Goal: Task Accomplishment & Management: Manage account settings

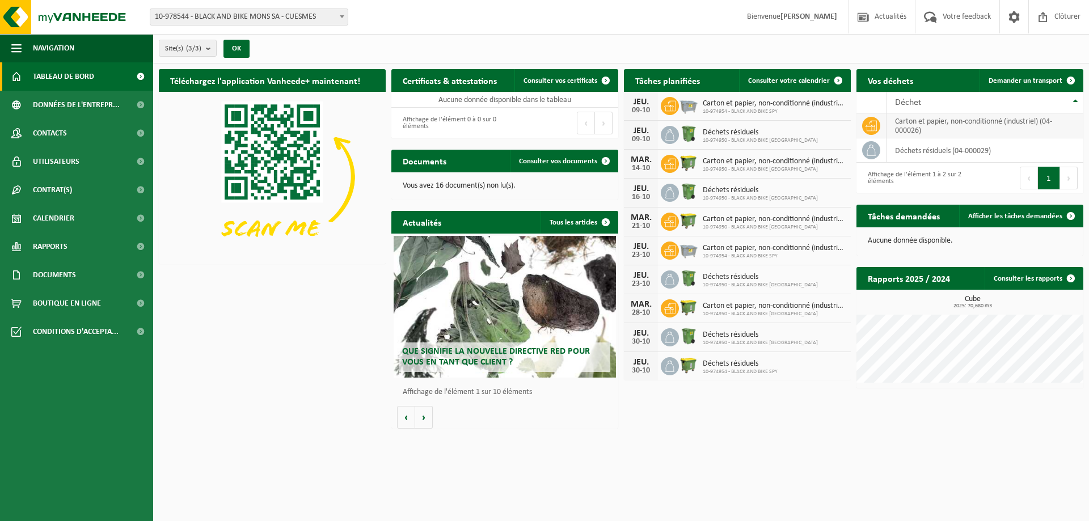
click at [912, 119] on td "carton et papier, non-conditionné (industriel) (04-000026)" at bounding box center [985, 125] width 197 height 25
click at [871, 125] on icon at bounding box center [871, 125] width 11 height 11
click at [788, 82] on span "Consulter votre calendrier" at bounding box center [789, 80] width 82 height 7
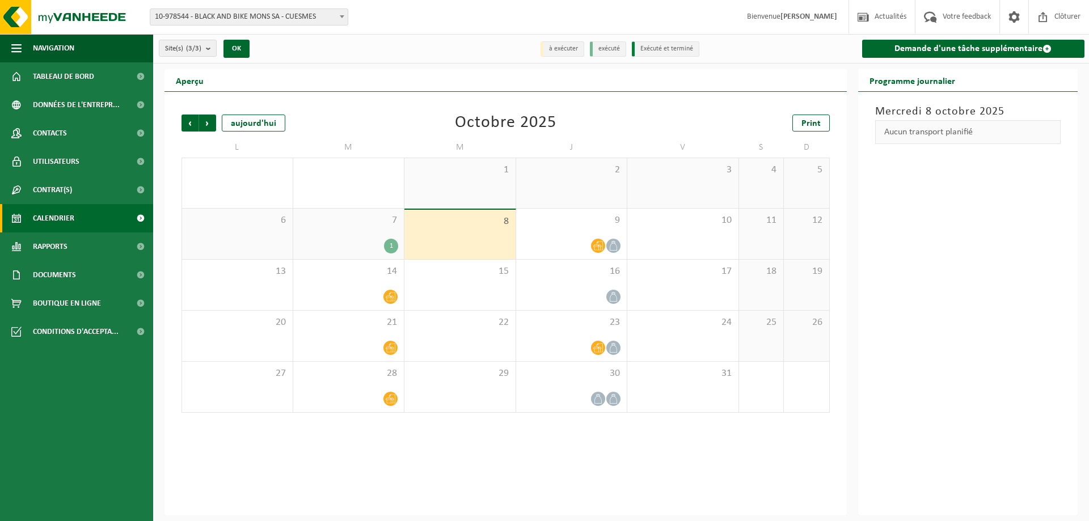
click at [389, 243] on div "1" at bounding box center [391, 246] width 14 height 15
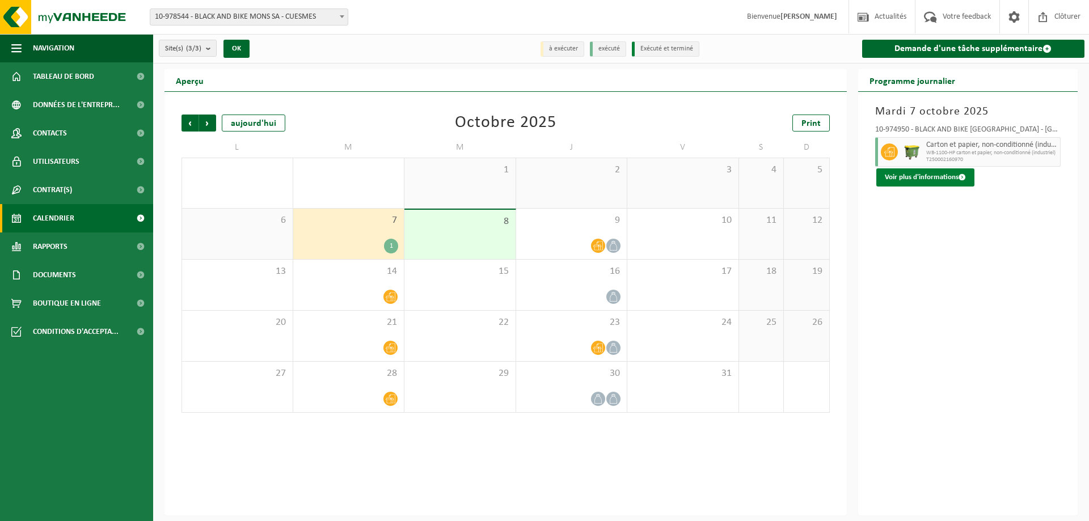
click at [940, 174] on button "Voir plus d'informations" at bounding box center [925, 177] width 98 height 18
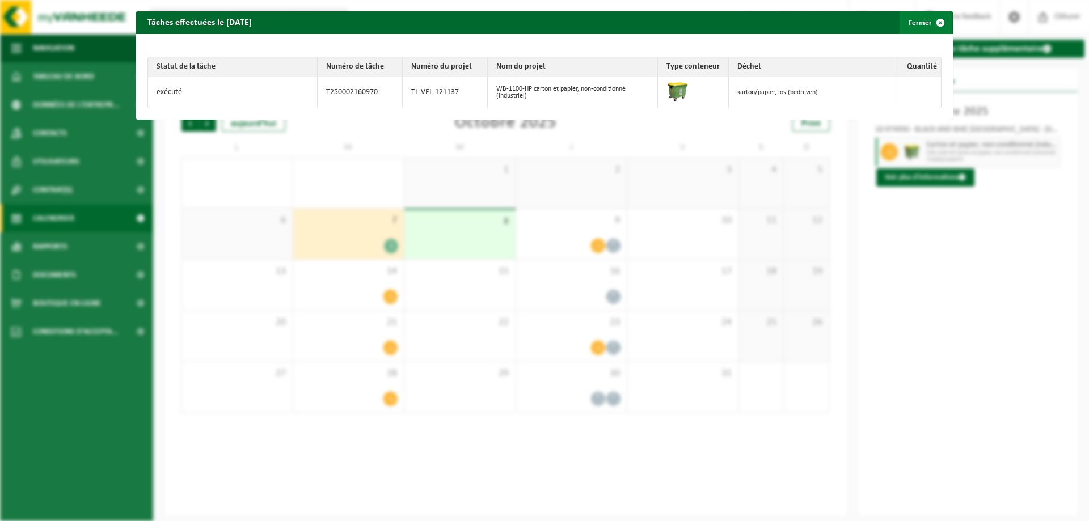
click at [931, 19] on span "button" at bounding box center [940, 22] width 23 height 23
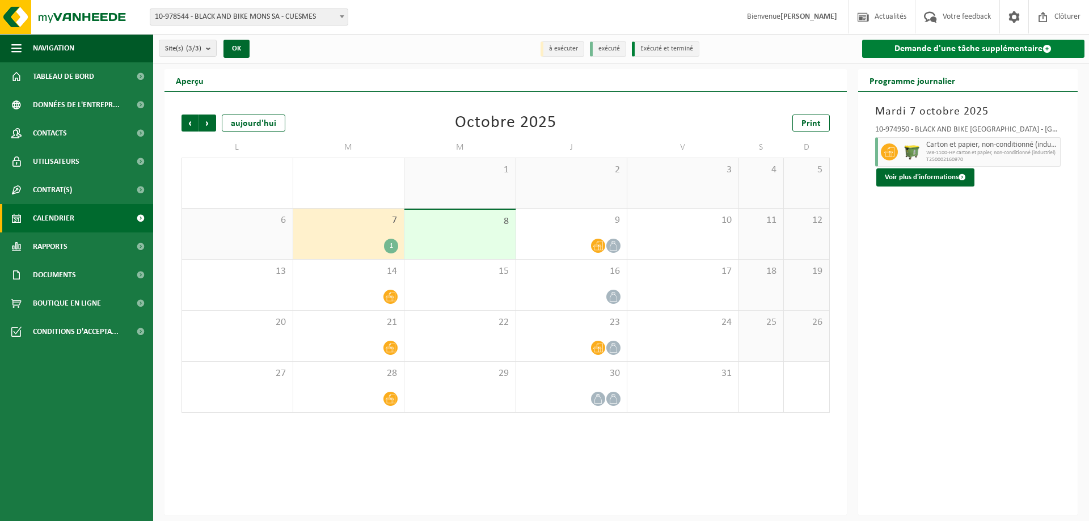
click at [959, 51] on link "Demande d'une tâche supplémentaire" at bounding box center [973, 49] width 223 height 18
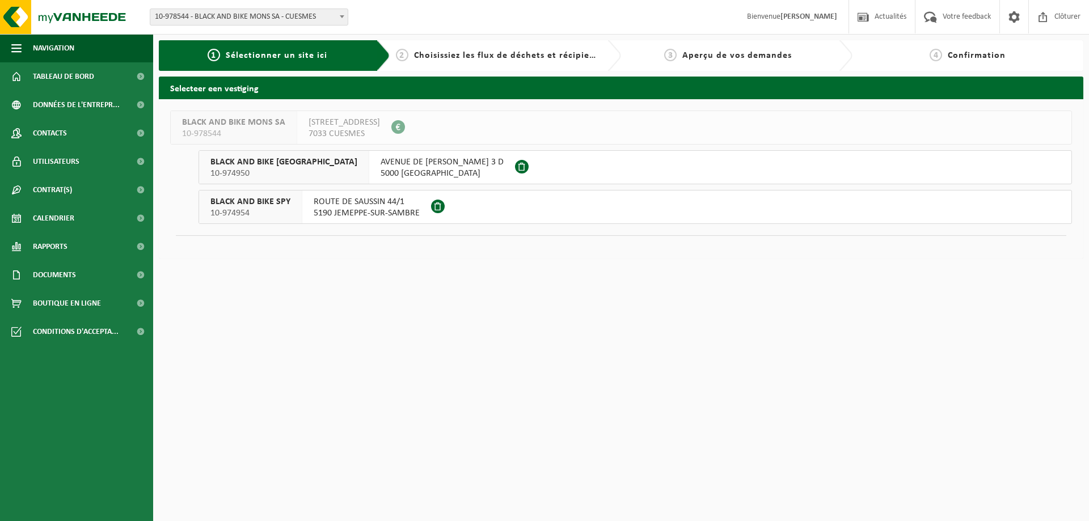
click at [313, 168] on div "BLACK AND BIKE NAMUR 10-974950" at bounding box center [284, 167] width 170 height 33
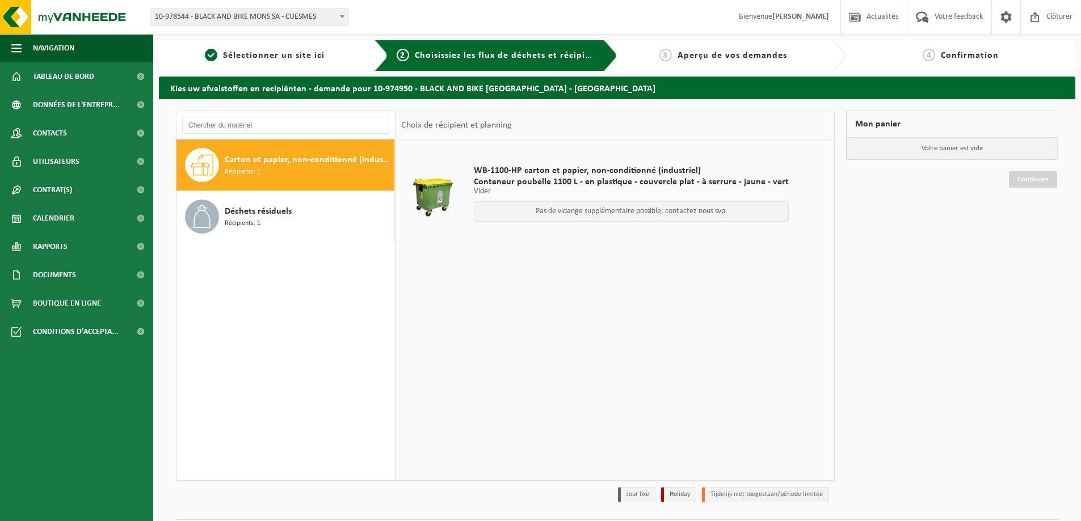
click at [297, 157] on span "Carton et papier, non-conditionné (industriel)" at bounding box center [308, 160] width 167 height 14
click at [930, 19] on span at bounding box center [922, 16] width 19 height 33
click at [777, 11] on span "Bienvenue BARDY SAITTA" at bounding box center [783, 16] width 113 height 33
click at [282, 59] on span "Sélectionner un site ici" at bounding box center [274, 55] width 102 height 9
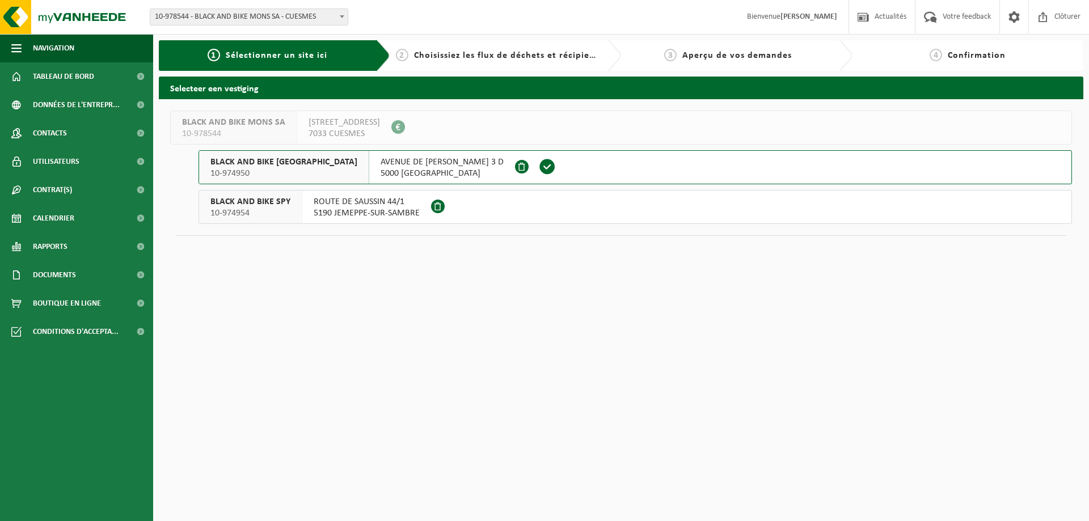
click at [381, 159] on span "AVENUE DE [PERSON_NAME] 3 D" at bounding box center [442, 162] width 123 height 11
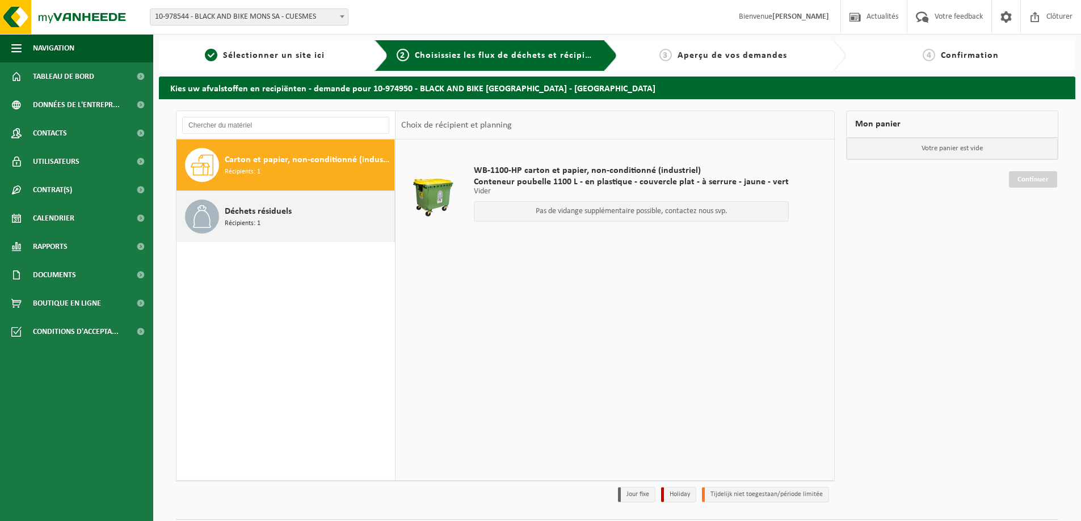
click at [261, 213] on span "Déchets résiduels" at bounding box center [258, 212] width 67 height 14
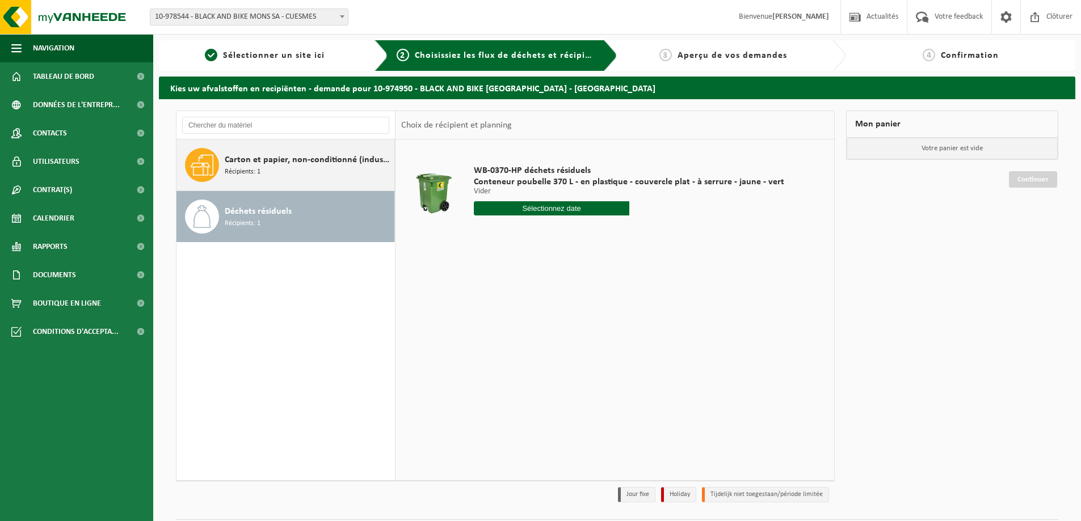
click at [266, 165] on span "Carton et papier, non-conditionné (industriel)" at bounding box center [308, 160] width 167 height 14
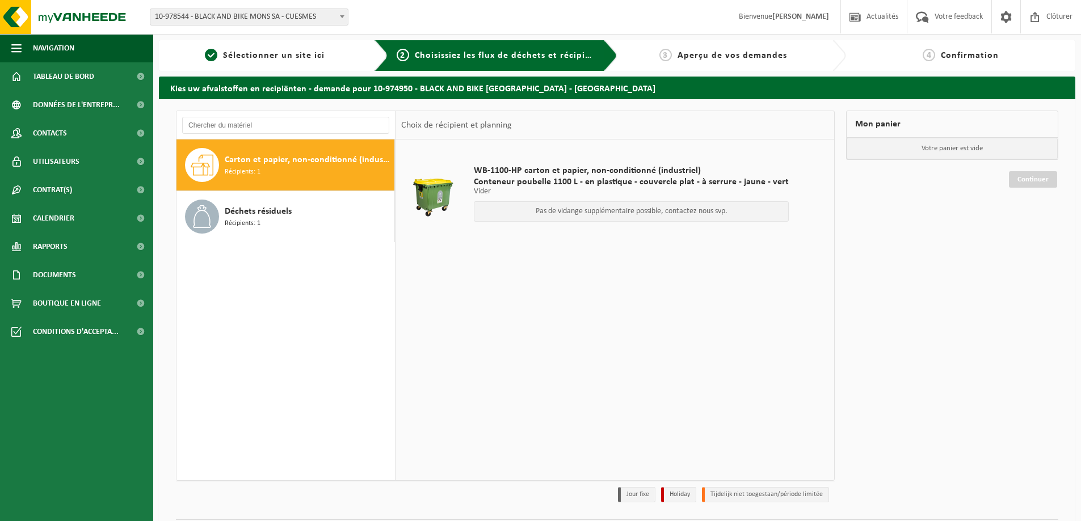
click at [576, 214] on p "Pas de vidange supplémentaire possible, contactez nous svp." at bounding box center [631, 212] width 302 height 8
click at [516, 166] on span "WB-1100-HP carton et papier, non-conditionné (industriel)" at bounding box center [631, 170] width 315 height 11
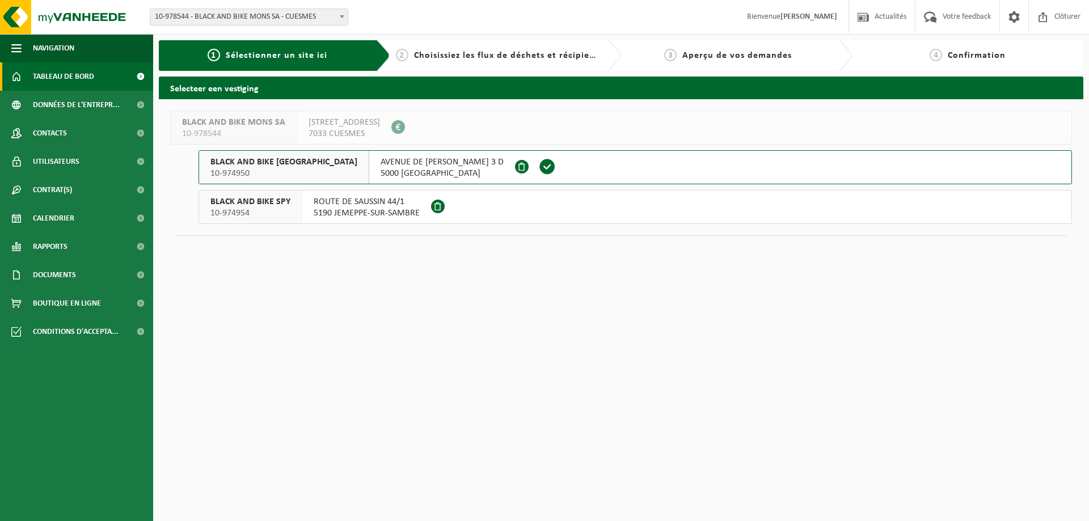
click at [63, 79] on span "Tableau de bord" at bounding box center [63, 76] width 61 height 28
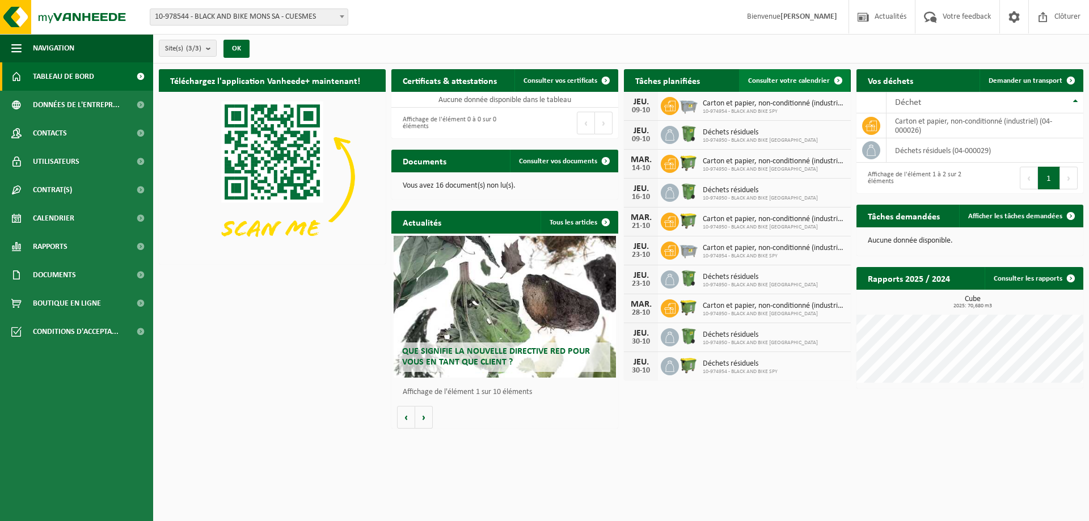
click at [788, 80] on span "Consulter votre calendrier" at bounding box center [789, 80] width 82 height 7
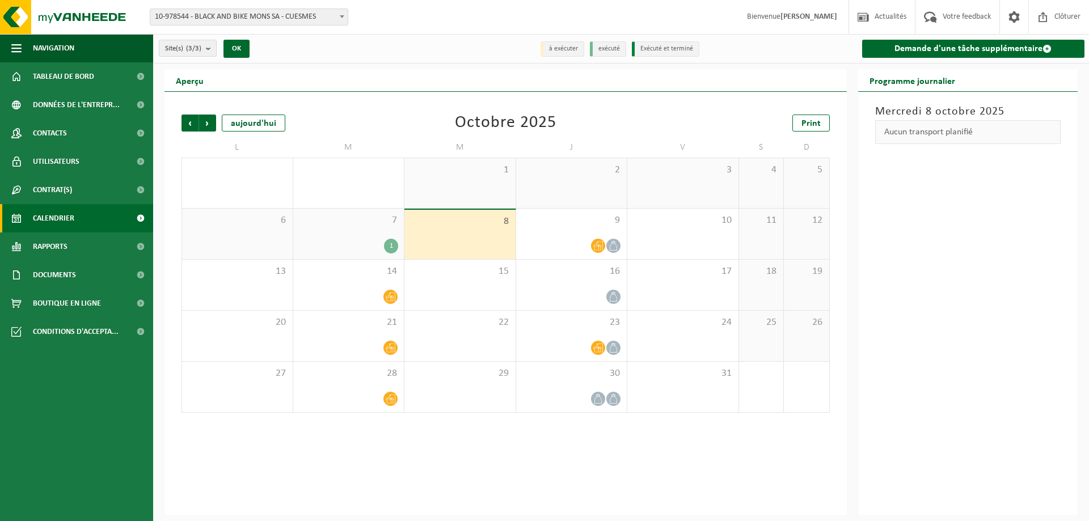
click at [348, 237] on div "7 1" at bounding box center [348, 234] width 111 height 50
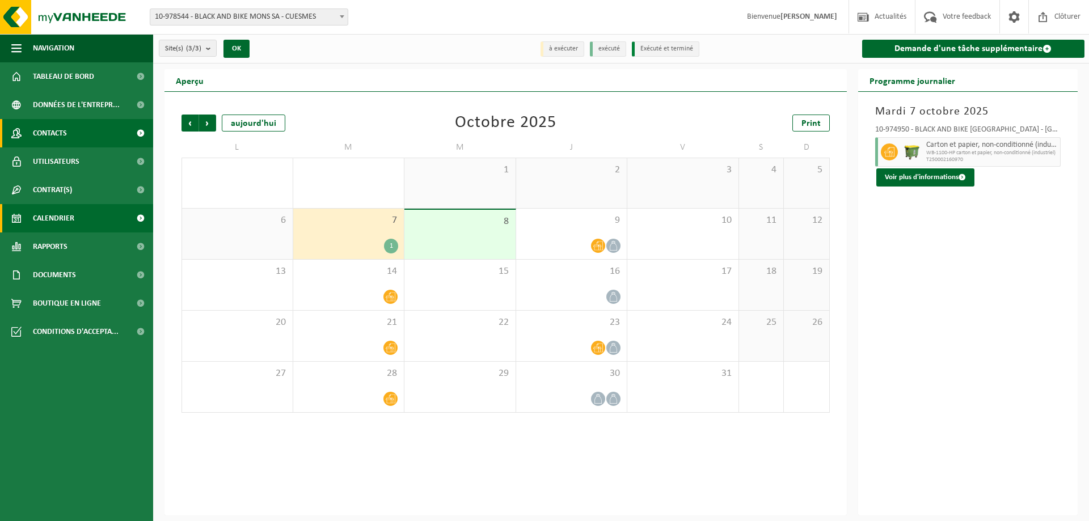
click at [63, 136] on span "Contacts" at bounding box center [50, 133] width 34 height 28
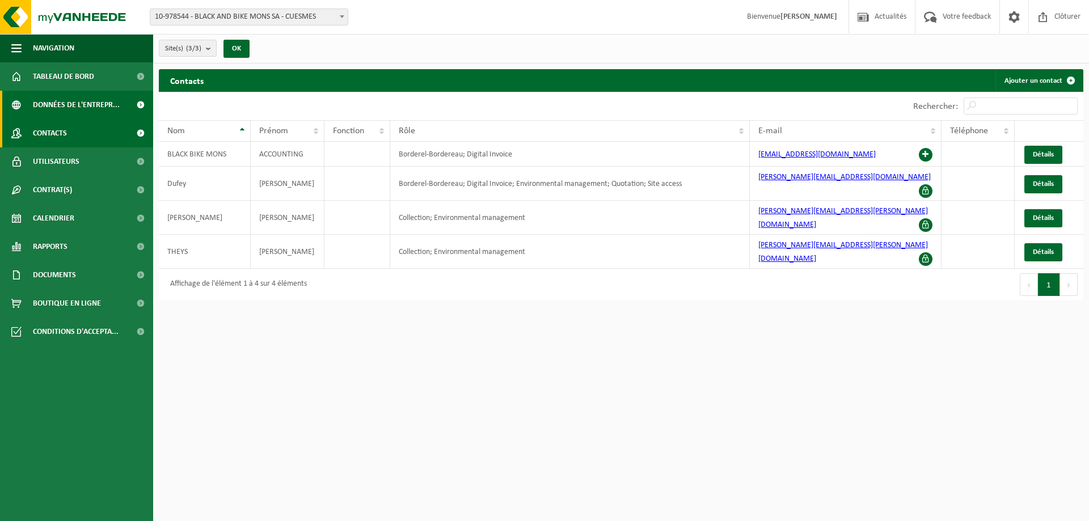
click at [77, 108] on span "Données de l'entrepr..." at bounding box center [76, 105] width 87 height 28
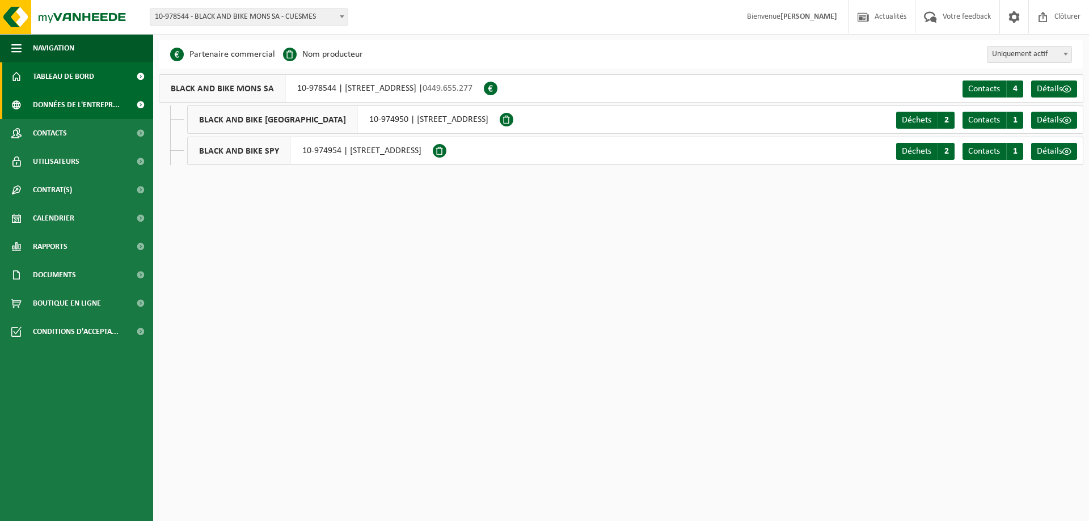
click at [65, 82] on span "Tableau de bord" at bounding box center [63, 76] width 61 height 28
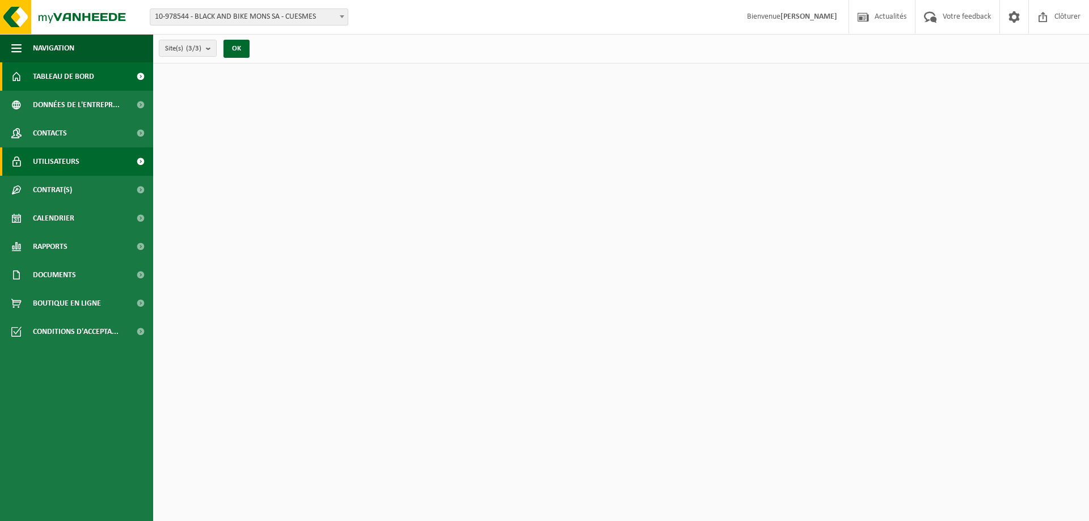
click at [57, 158] on span "Utilisateurs" at bounding box center [56, 161] width 47 height 28
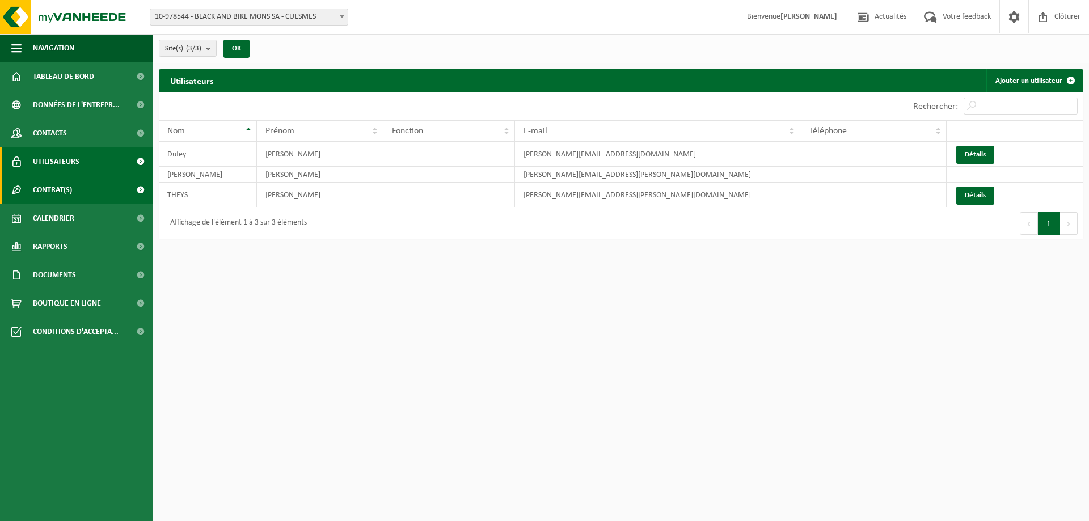
click at [53, 196] on span "Contrat(s)" at bounding box center [52, 190] width 39 height 28
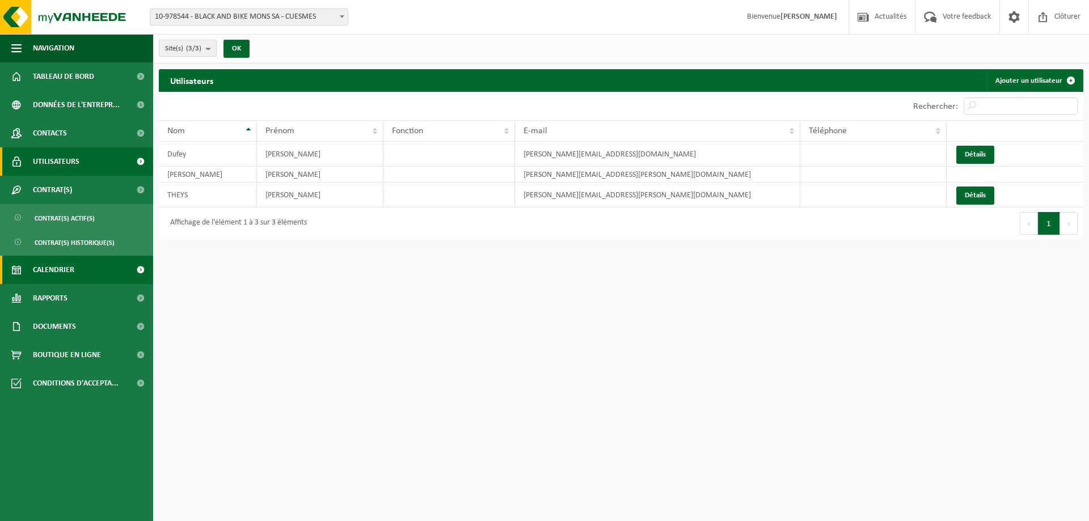
click at [58, 265] on span "Calendrier" at bounding box center [53, 270] width 41 height 28
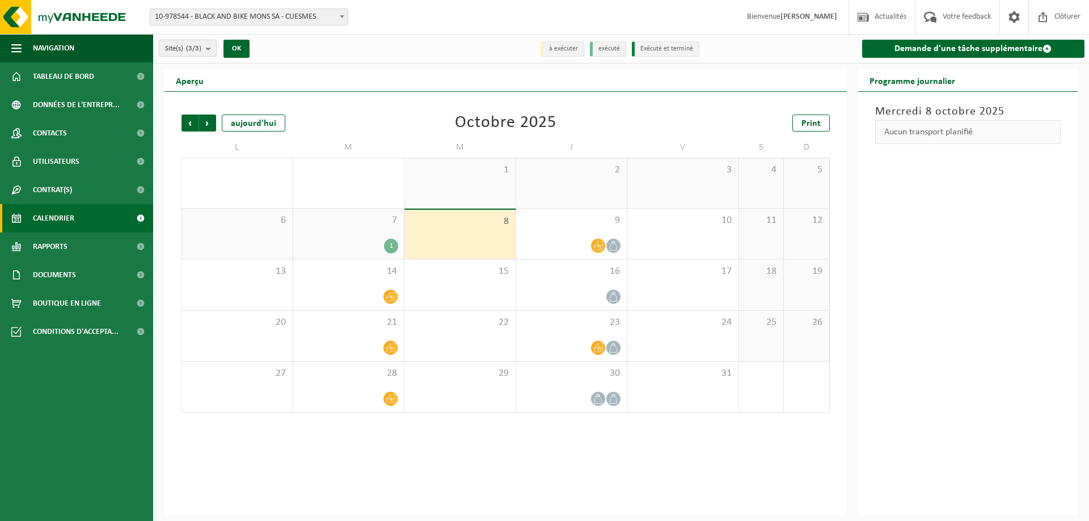
click at [393, 248] on div "1" at bounding box center [391, 246] width 14 height 15
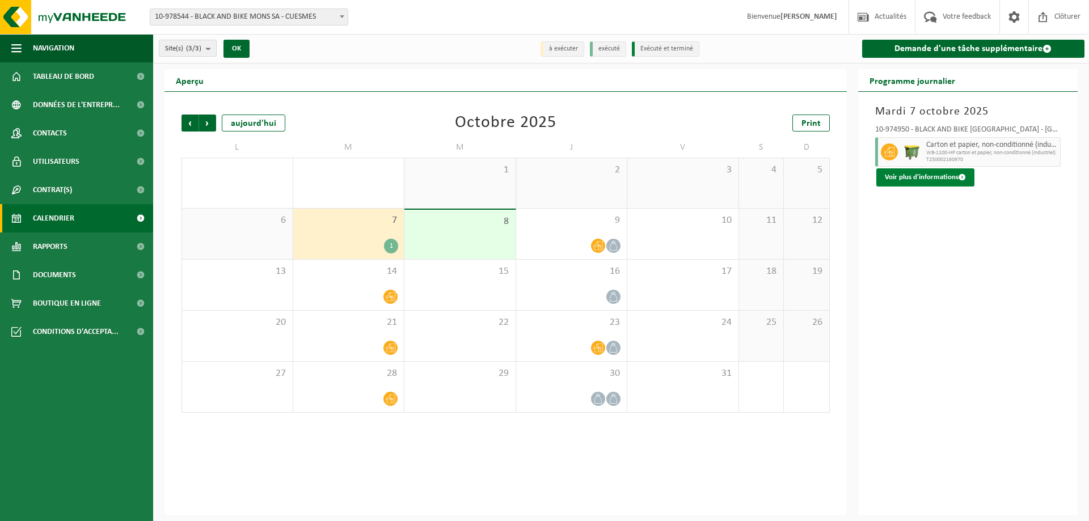
click at [911, 175] on button "Voir plus d'informations" at bounding box center [925, 177] width 98 height 18
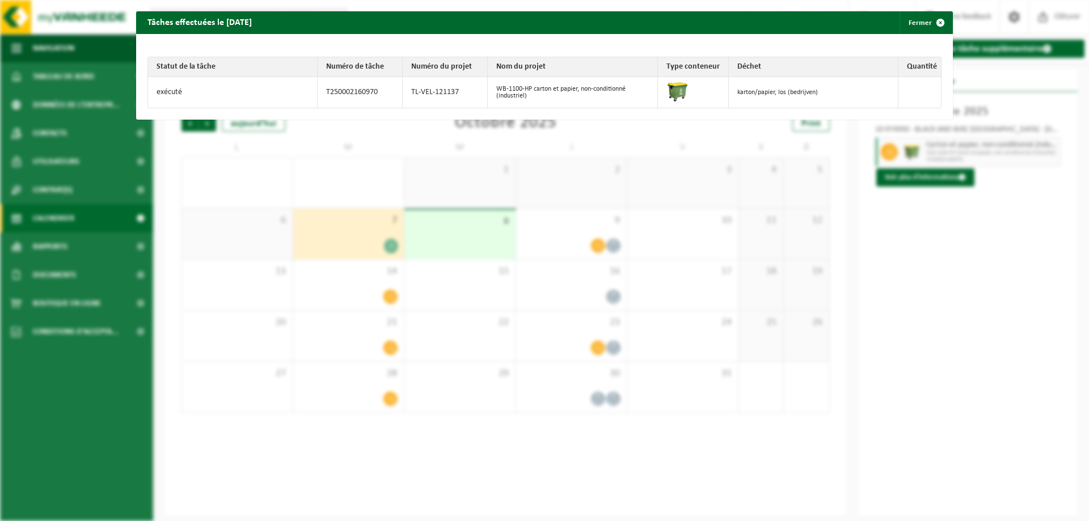
click at [922, 87] on td at bounding box center [919, 92] width 43 height 31
click at [929, 23] on span "button" at bounding box center [940, 22] width 23 height 23
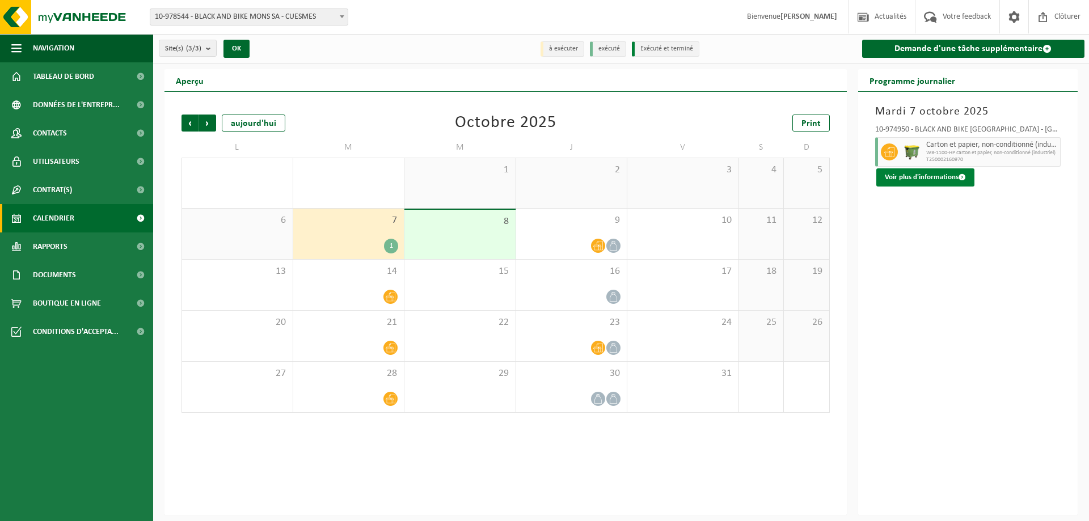
click at [906, 174] on button "Voir plus d'informations" at bounding box center [925, 177] width 98 height 18
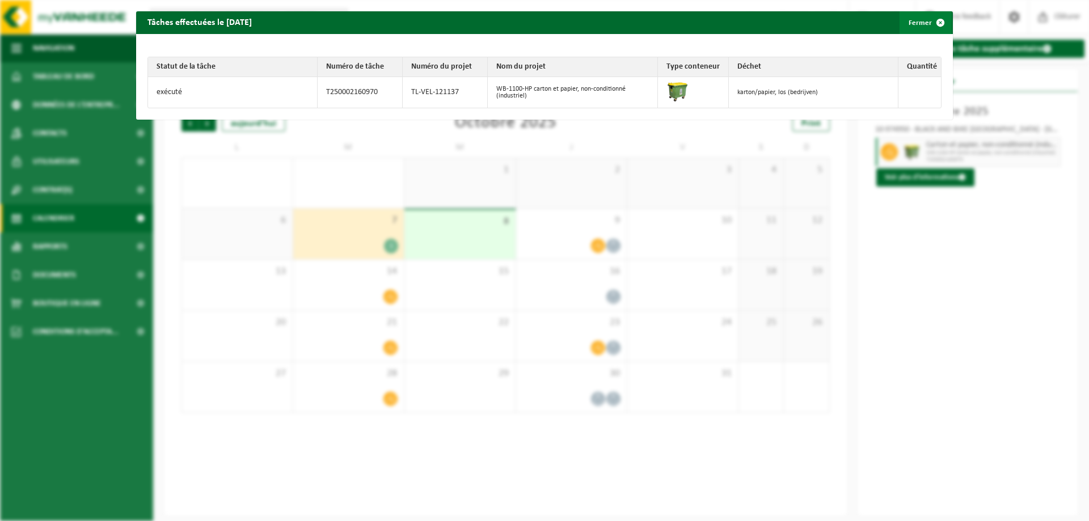
click at [930, 26] on span "button" at bounding box center [940, 22] width 23 height 23
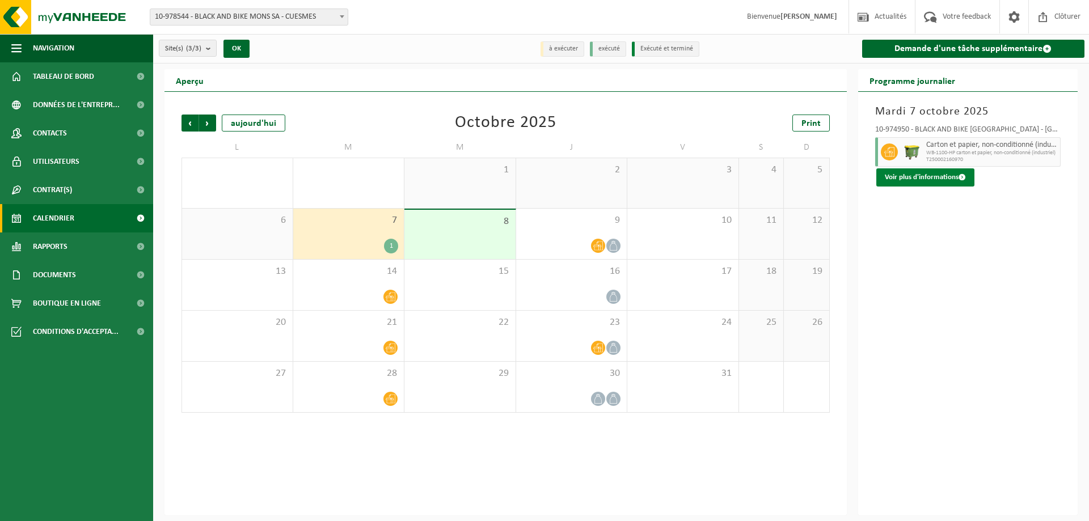
click at [905, 174] on button "Voir plus d'informations" at bounding box center [925, 177] width 98 height 18
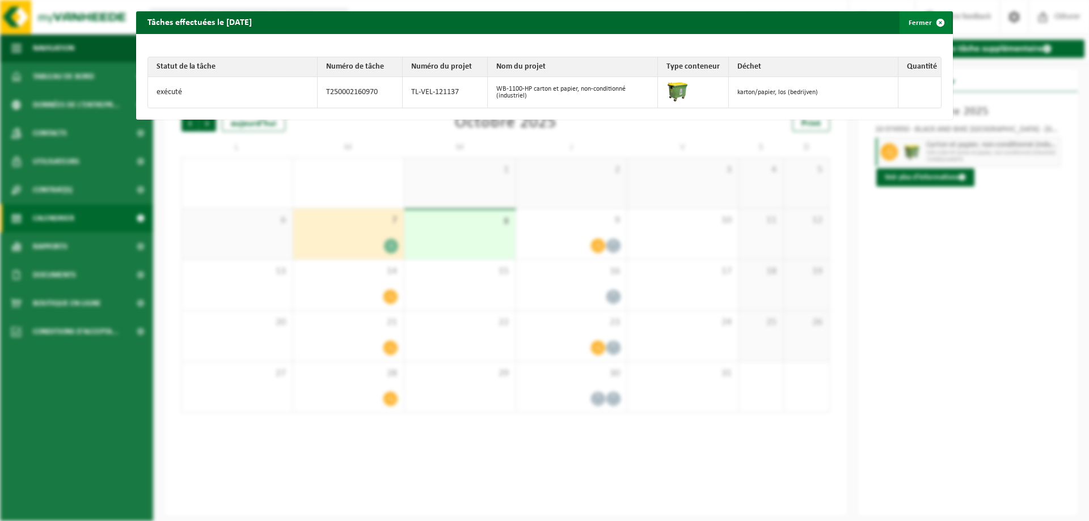
click at [933, 23] on span "button" at bounding box center [940, 22] width 23 height 23
